Goal: Transaction & Acquisition: Subscribe to service/newsletter

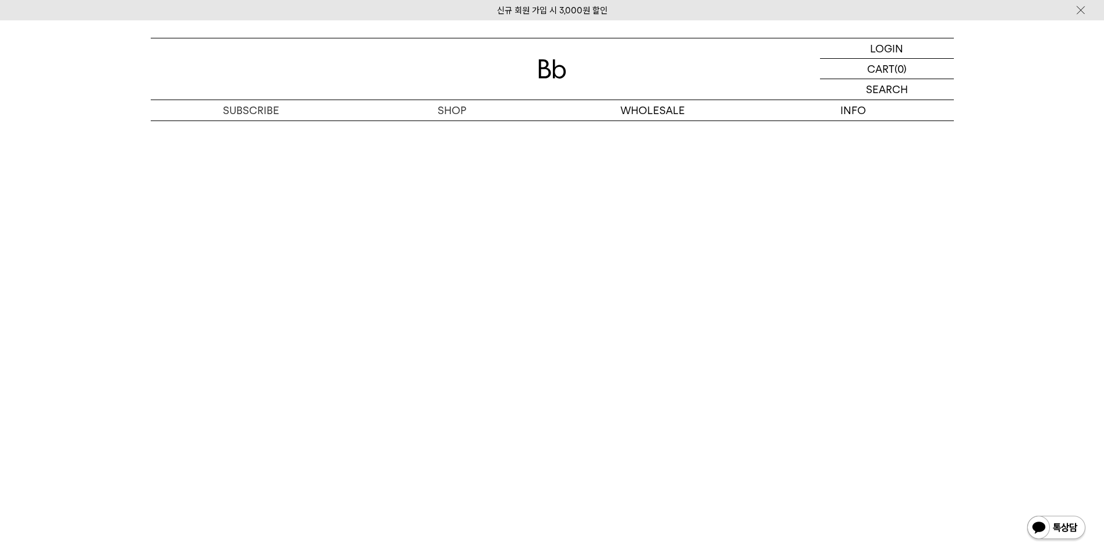
scroll to position [1747, 0]
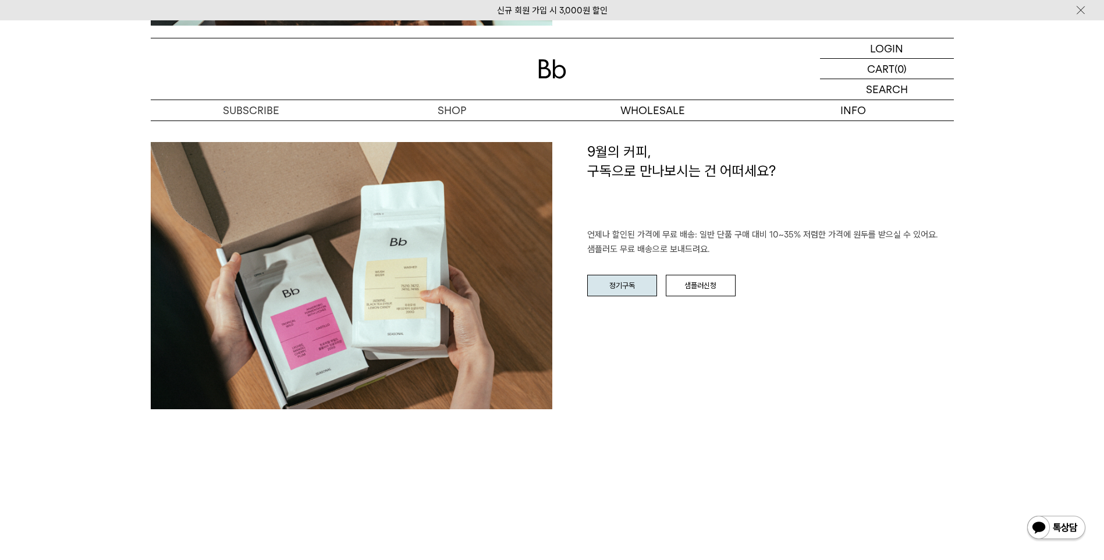
click at [617, 285] on link "정기구독" at bounding box center [622, 286] width 70 height 22
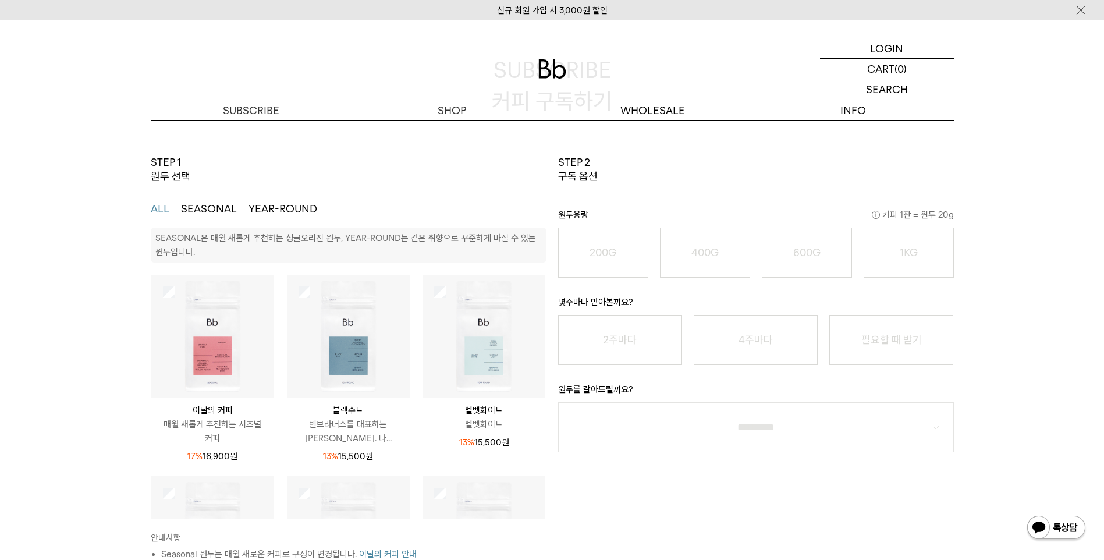
scroll to position [116, 0]
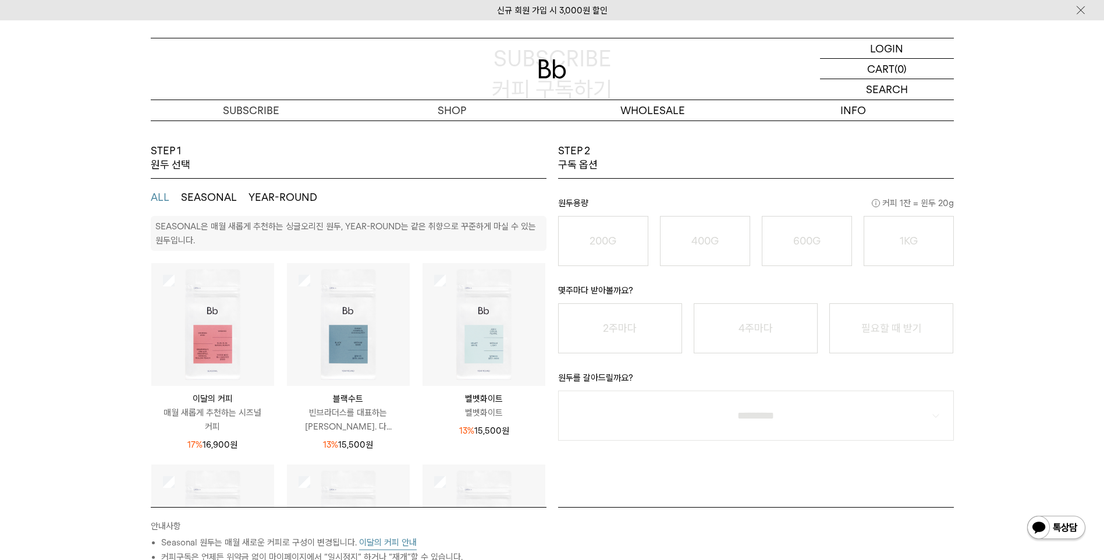
click at [208, 352] on img at bounding box center [212, 324] width 123 height 123
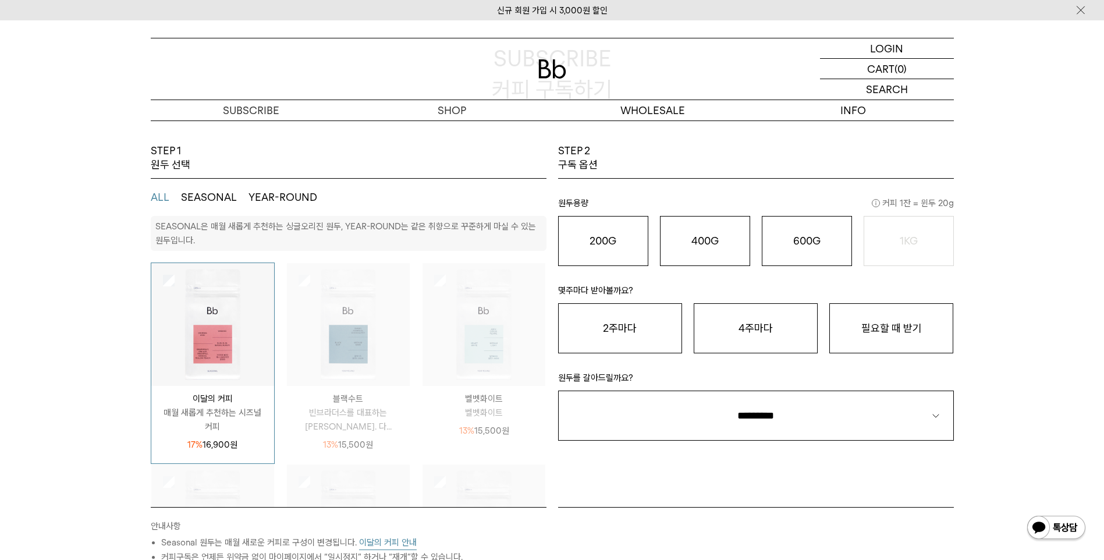
click at [208, 352] on img at bounding box center [212, 324] width 123 height 123
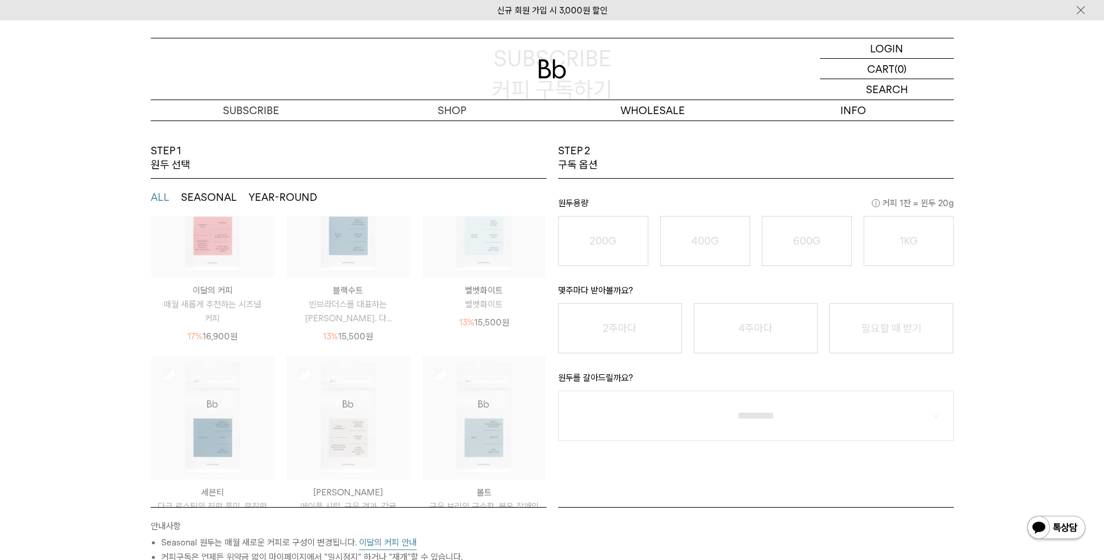
scroll to position [0, 0]
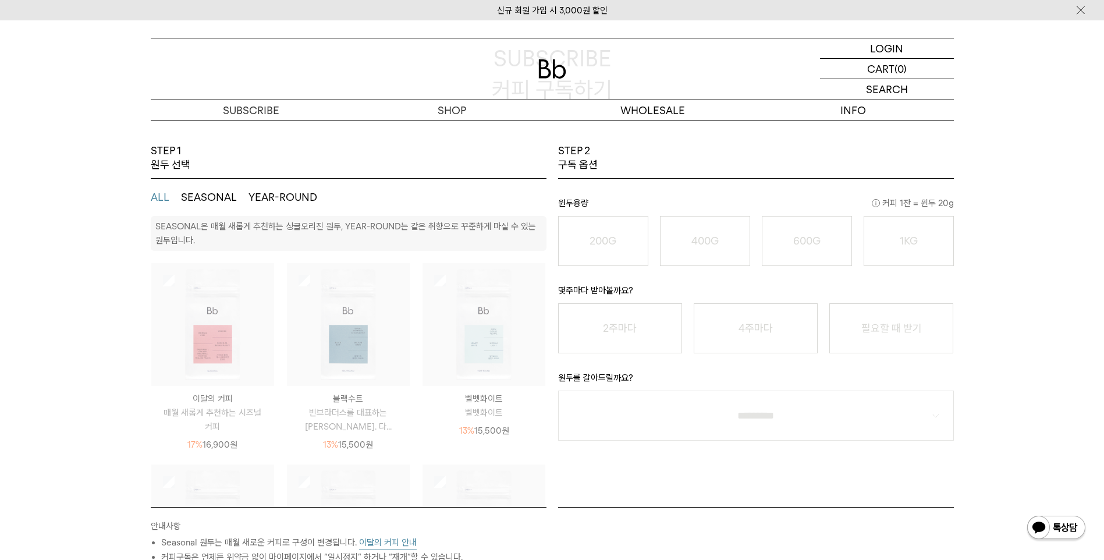
click at [202, 335] on img at bounding box center [212, 324] width 123 height 123
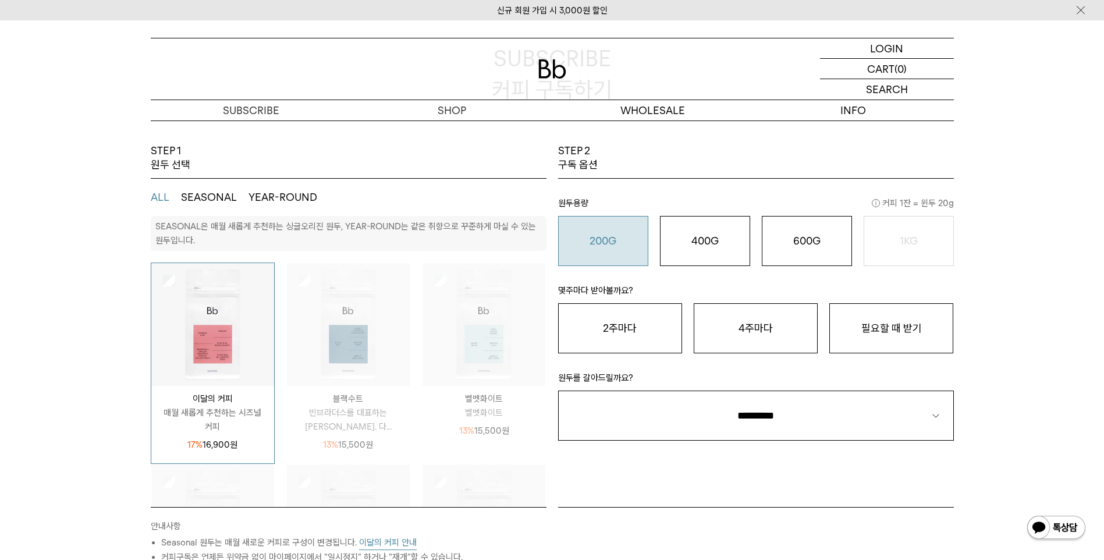
click at [593, 257] on button "200G 16,900 원" at bounding box center [603, 241] width 90 height 50
click at [784, 337] on button "4주마다" at bounding box center [756, 328] width 124 height 50
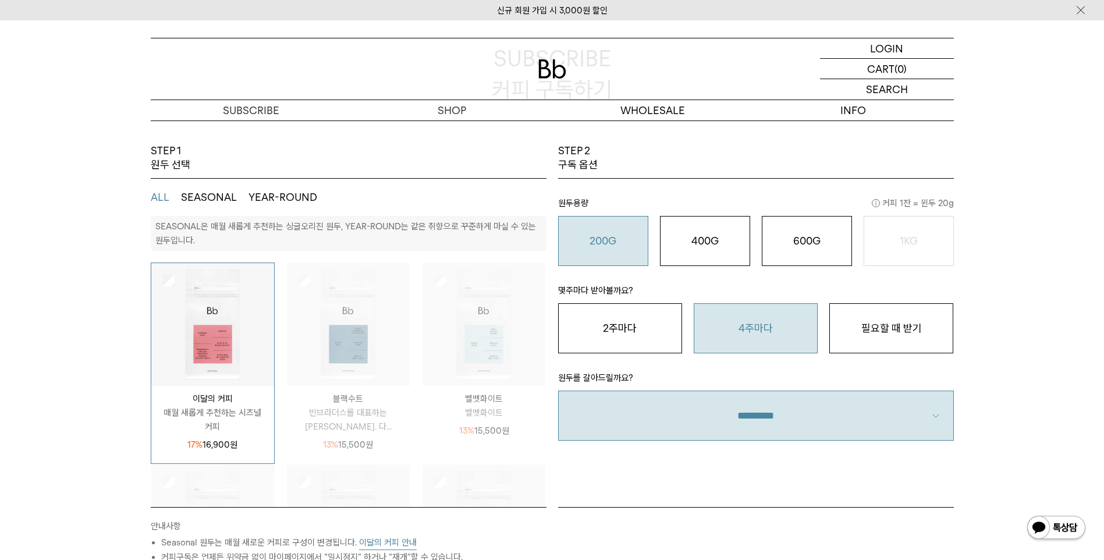
click at [787, 410] on select "**********" at bounding box center [756, 416] width 396 height 50
select select "**"
click at [558, 391] on select "**********" at bounding box center [756, 416] width 396 height 50
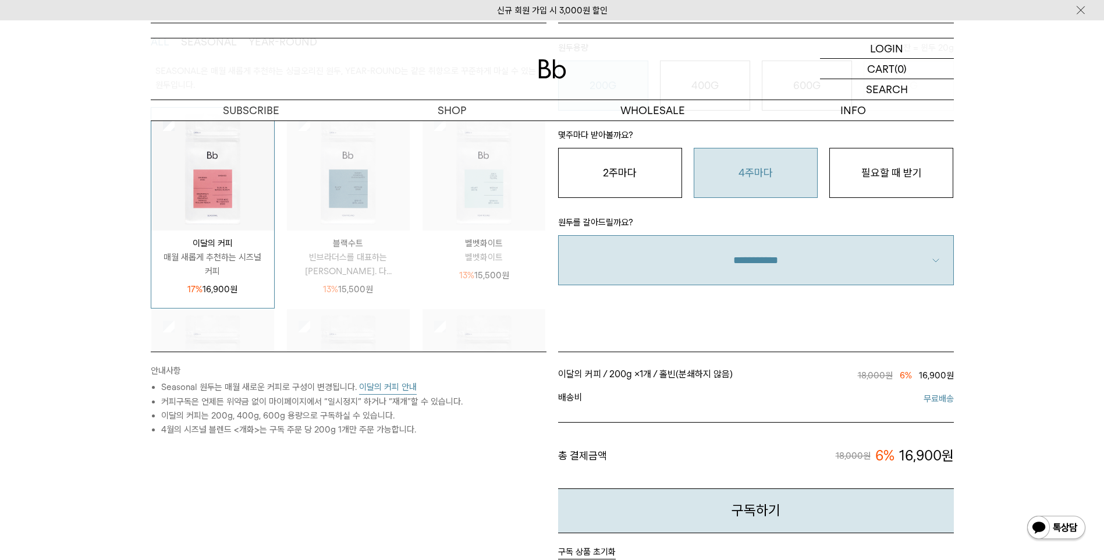
scroll to position [349, 0]
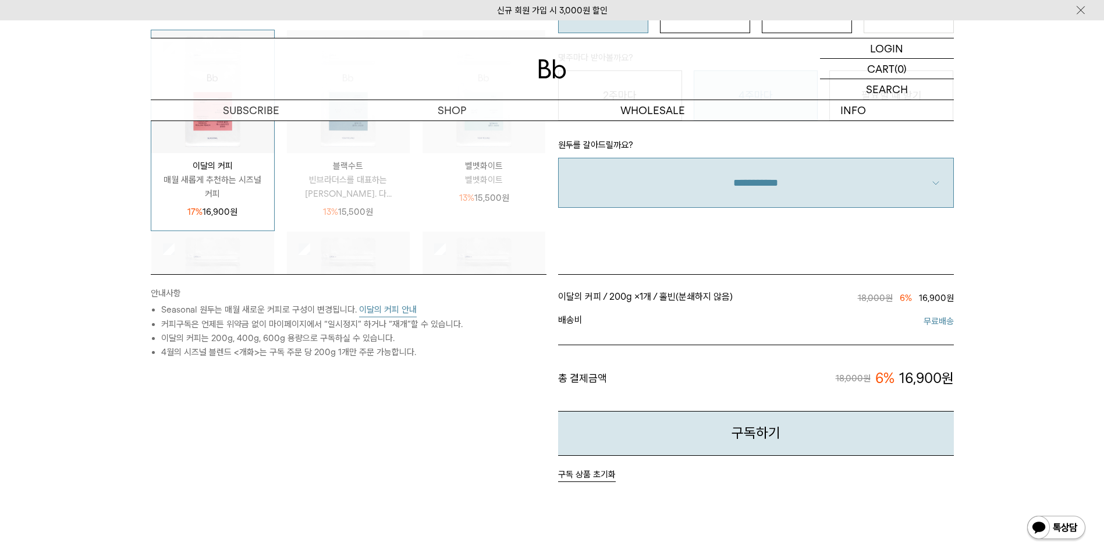
click at [380, 307] on button "이달의 커피 안내" at bounding box center [388, 310] width 58 height 15
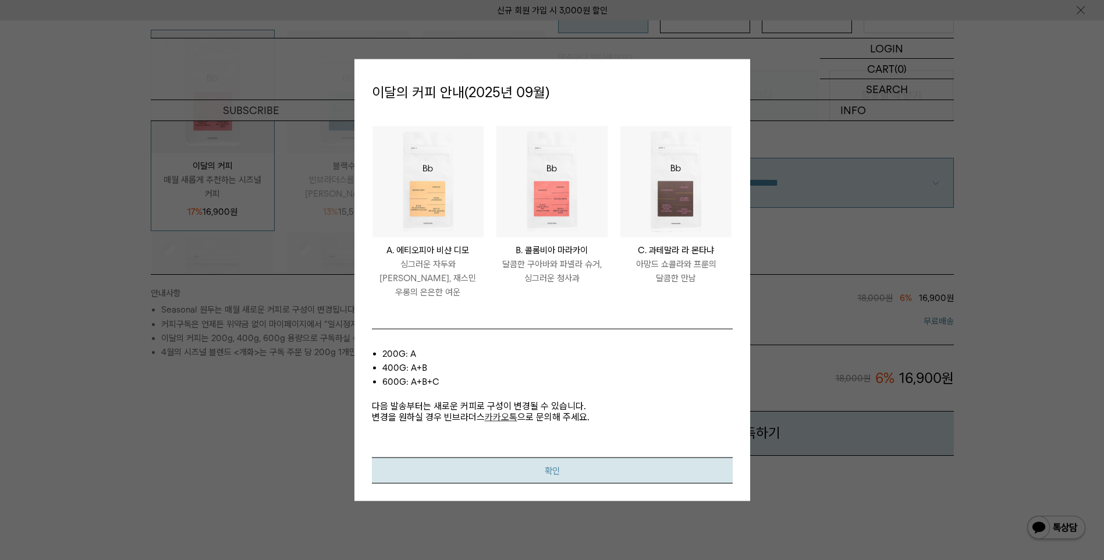
click at [499, 470] on button "확인" at bounding box center [552, 470] width 361 height 26
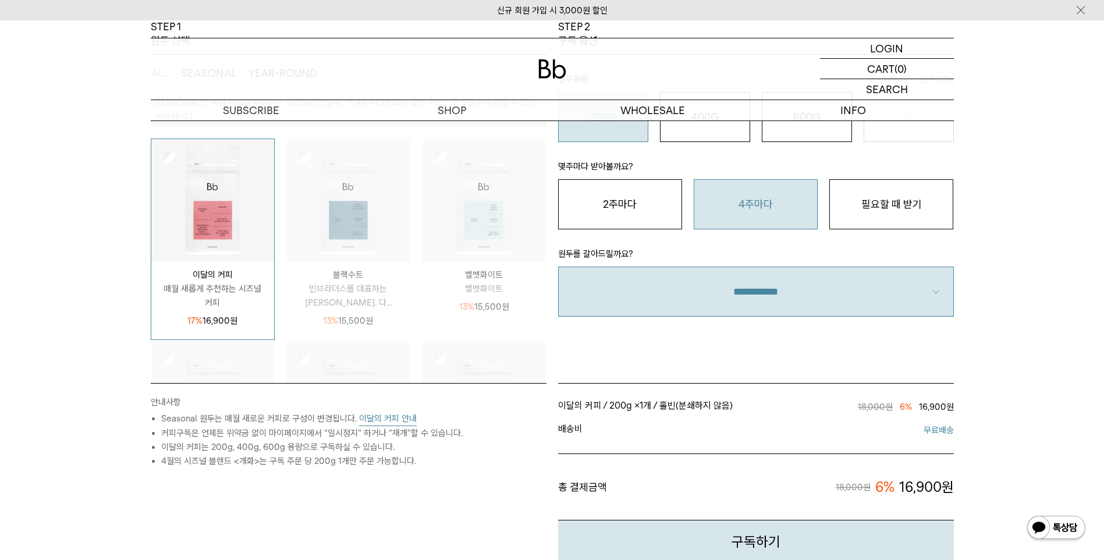
scroll to position [175, 0]
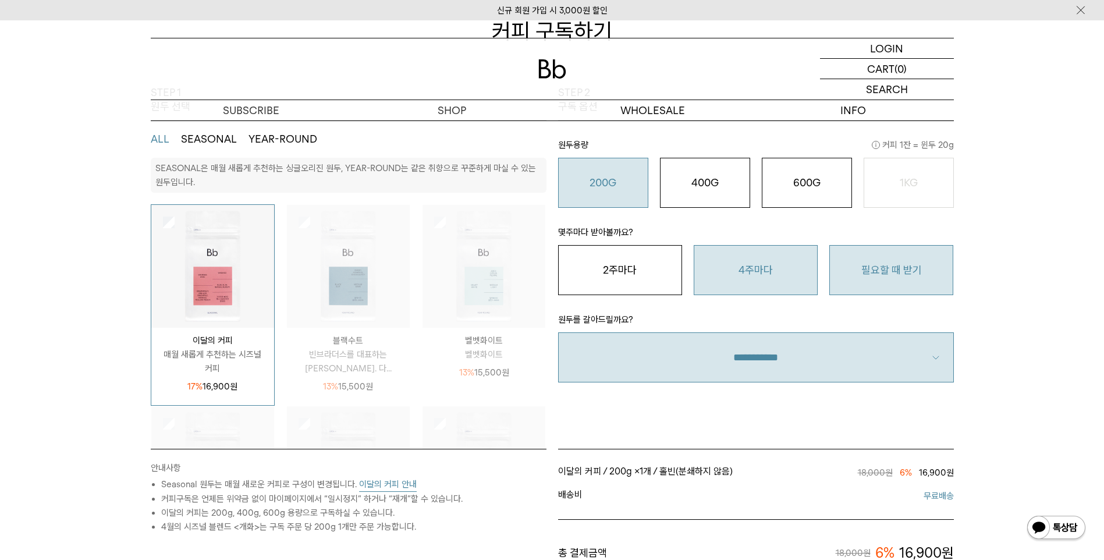
click at [892, 269] on button "필요할 때 받기" at bounding box center [892, 270] width 124 height 50
click at [802, 281] on button "4주마다" at bounding box center [756, 270] width 124 height 50
click at [916, 284] on button "필요할 때 받기" at bounding box center [892, 270] width 124 height 50
